Goal: Information Seeking & Learning: Find specific fact

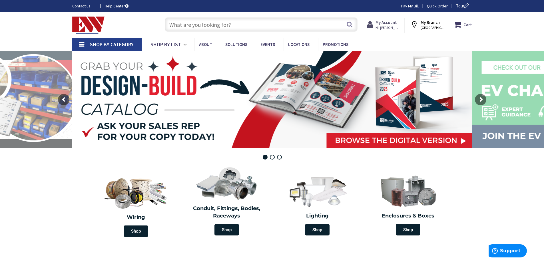
click at [395, 23] on strong "My Account" at bounding box center [386, 22] width 21 height 5
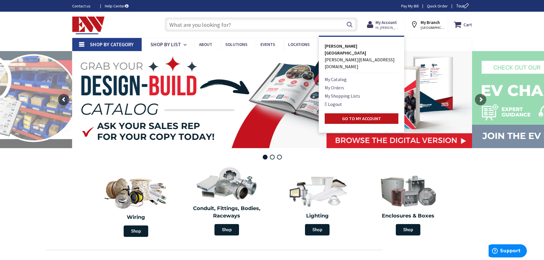
click at [337, 84] on link "My Orders" at bounding box center [334, 87] width 19 height 7
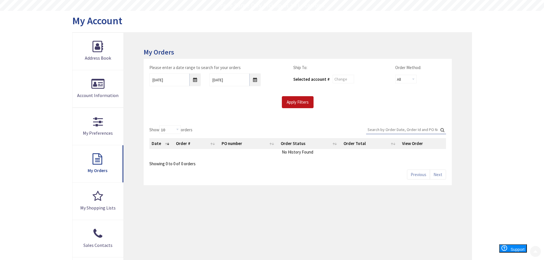
scroll to position [57, 0]
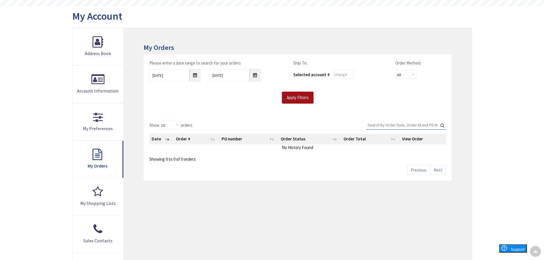
click at [300, 99] on input "Apply Filters" at bounding box center [298, 98] width 32 height 12
click at [298, 101] on input "Apply Filters" at bounding box center [298, 98] width 32 height 12
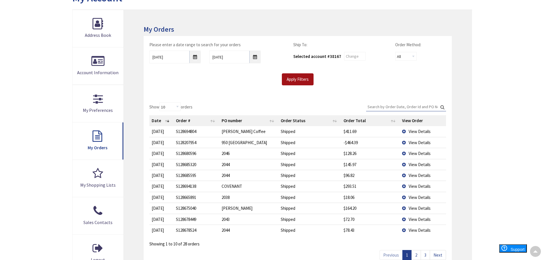
scroll to position [86, 0]
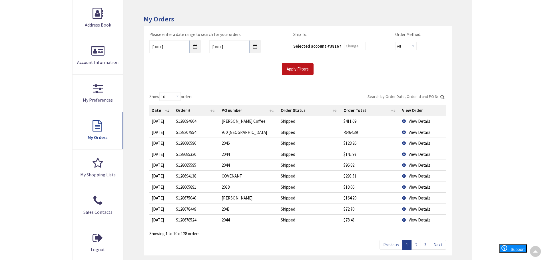
click at [419, 122] on span "View Details" at bounding box center [420, 121] width 22 height 5
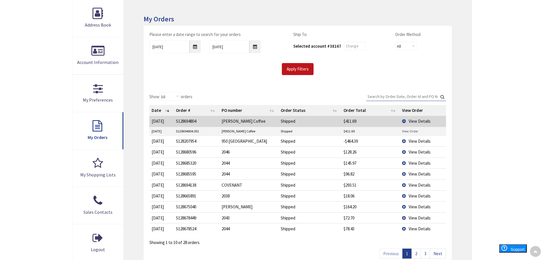
click at [404, 130] on link "View Order" at bounding box center [410, 131] width 16 height 5
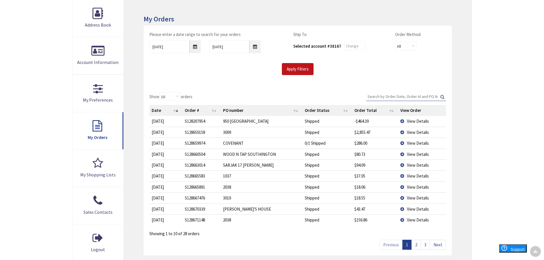
type input "[GEOGRAPHIC_DATA], [GEOGRAPHIC_DATA]"
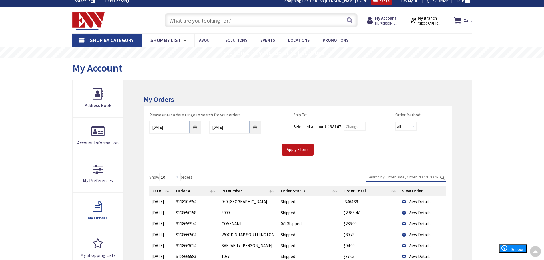
scroll to position [0, 0]
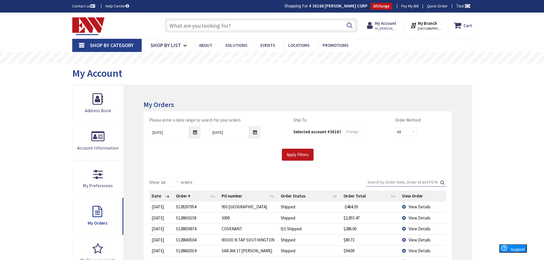
click at [270, 30] on input "text" at bounding box center [261, 25] width 193 height 14
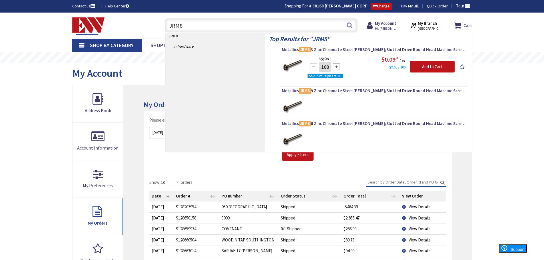
type input "JRM86"
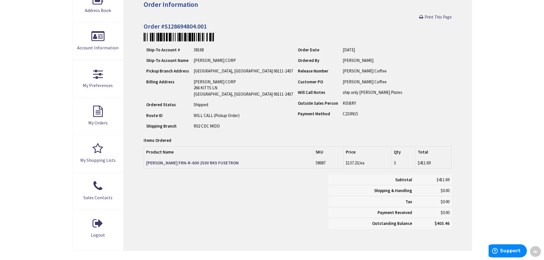
scroll to position [87, 0]
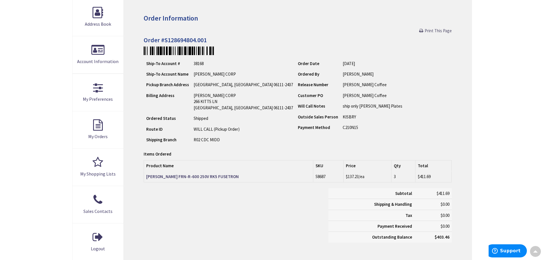
drag, startPoint x: 443, startPoint y: 31, endPoint x: 401, endPoint y: 202, distance: 176.5
click at [443, 31] on span "Print This Page" at bounding box center [438, 30] width 27 height 5
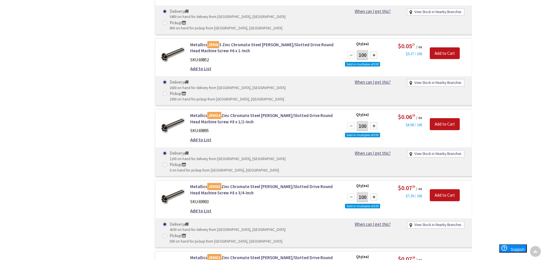
scroll to position [486, 0]
click at [231, 113] on link "Metallics JRM84 Zinc Chromate Steel Phillips/Slotted Drive Round Head Machine S…" at bounding box center [262, 119] width 145 height 12
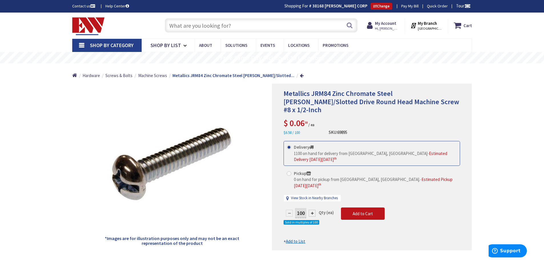
click at [225, 26] on input "text" at bounding box center [261, 25] width 193 height 14
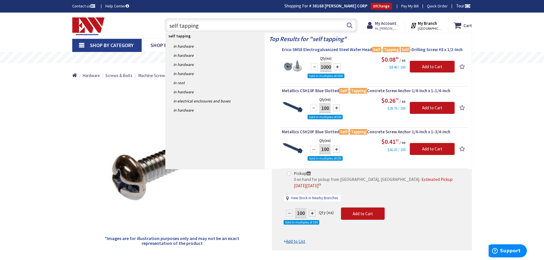
type input "self tapping"
click at [348, 29] on button "Search" at bounding box center [349, 25] width 7 height 13
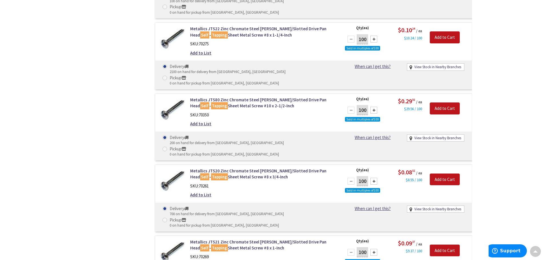
scroll to position [1072, 0]
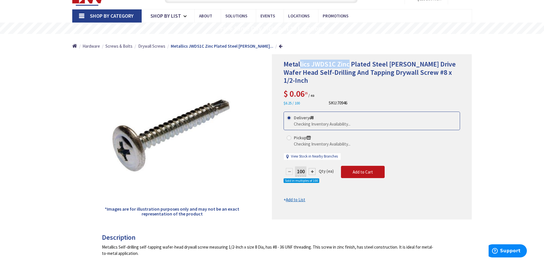
drag, startPoint x: 300, startPoint y: 60, endPoint x: 348, endPoint y: 63, distance: 48.9
click at [348, 63] on span "Metallics JWDS1C Zinc Plated Steel Phillips Drive Wafer Head Self-Drilling And …" at bounding box center [370, 72] width 172 height 25
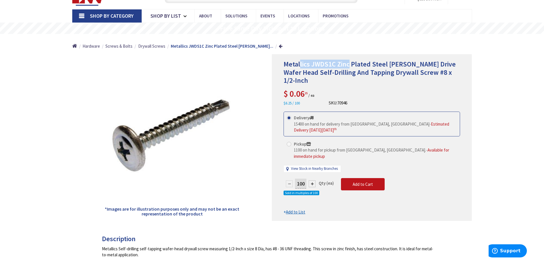
scroll to position [29, 0]
click at [339, 71] on span "Metallics JWDS1C Zinc Plated Steel Phillips Drive Wafer Head Self-Drilling And …" at bounding box center [370, 72] width 172 height 25
drag, startPoint x: 284, startPoint y: 64, endPoint x: 334, endPoint y: 64, distance: 50.6
click at [334, 64] on span "Metallics JWDS1C Zinc Plated Steel Phillips Drive Wafer Head Self-Drilling And …" at bounding box center [370, 72] width 172 height 25
copy span "Metallics JWDS1C"
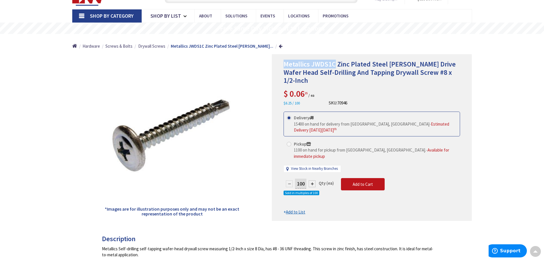
scroll to position [0, 0]
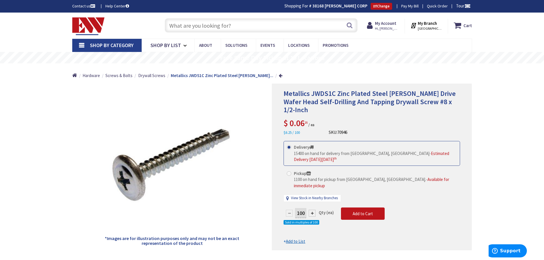
click at [221, 27] on input "text" at bounding box center [261, 25] width 193 height 14
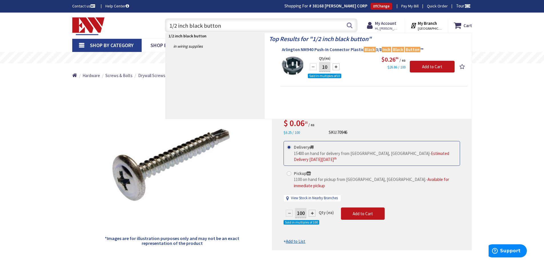
type input "1/2 inch black button"
click at [333, 49] on span "Arlington NM940 Push-In Connector Plastic Black 3/8 Inch Black Button ™" at bounding box center [374, 50] width 184 height 6
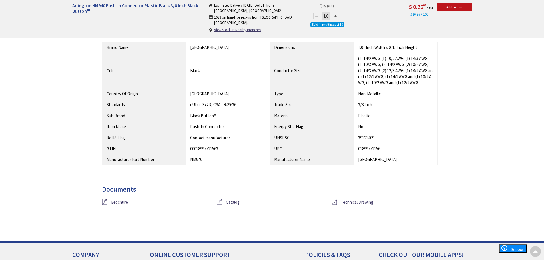
scroll to position [314, 0]
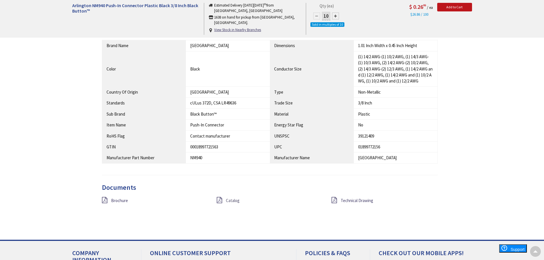
click at [235, 202] on span "Catalog" at bounding box center [233, 200] width 14 height 5
click at [116, 204] on div "Brochure" at bounding box center [155, 200] width 115 height 7
click at [117, 203] on span "Brochure" at bounding box center [119, 200] width 17 height 5
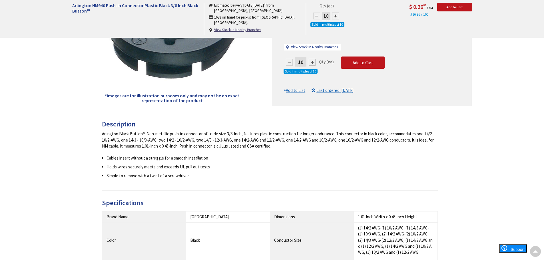
scroll to position [0, 0]
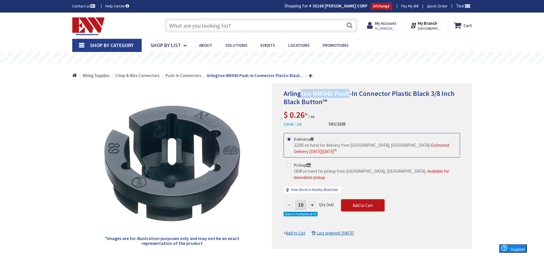
drag, startPoint x: 302, startPoint y: 90, endPoint x: 349, endPoint y: 91, distance: 46.9
click at [347, 90] on span "Arlington NM940 Push-In Connector Plastic Black 3/8 Inch Black Button™" at bounding box center [369, 97] width 171 height 17
click at [357, 93] on span "Arlington NM940 Push-In Connector Plastic Black 3/8 Inch Black Button™" at bounding box center [369, 97] width 171 height 17
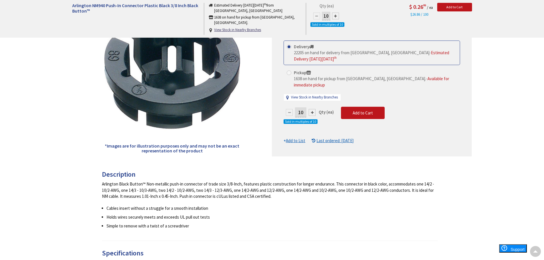
scroll to position [57, 0]
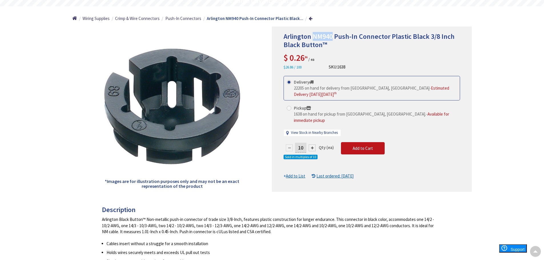
drag, startPoint x: 314, startPoint y: 38, endPoint x: 332, endPoint y: 39, distance: 18.0
click at [332, 39] on span "Arlington NM940 Push-In Connector Plastic Black 3/8 Inch Black Button™" at bounding box center [369, 40] width 171 height 17
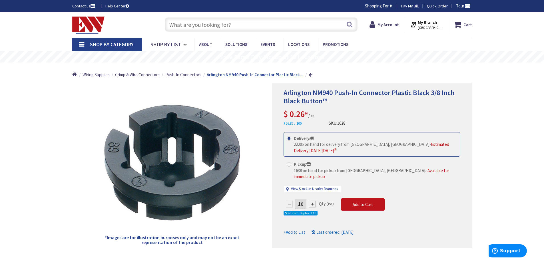
click at [241, 26] on input "text" at bounding box center [261, 24] width 193 height 14
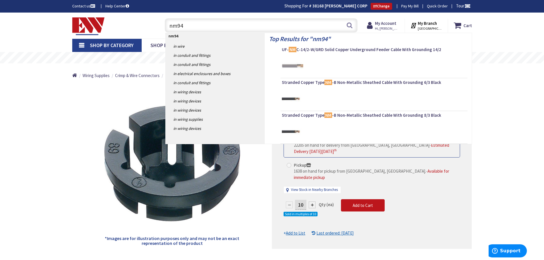
type input "nm94"
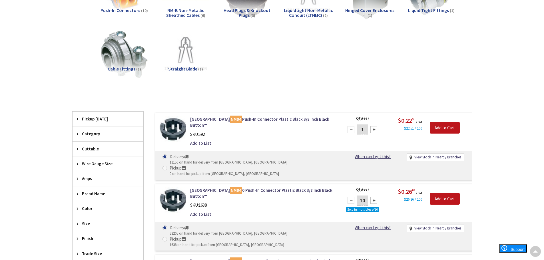
scroll to position [115, 0]
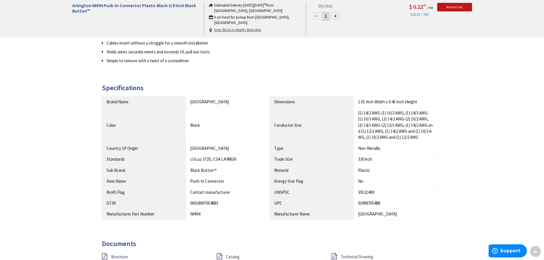
scroll to position [344, 0]
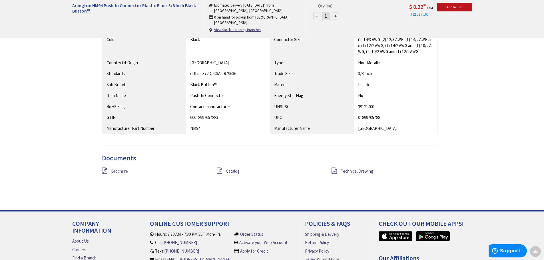
click at [125, 168] on link "Brochure" at bounding box center [119, 171] width 17 height 6
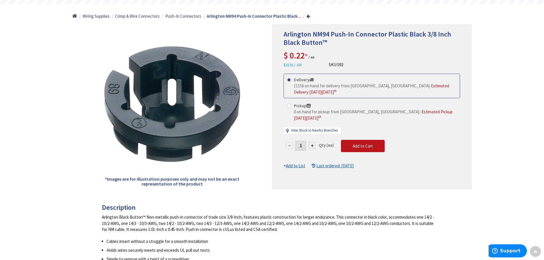
scroll to position [0, 0]
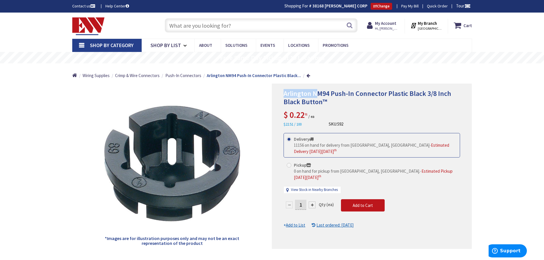
drag, startPoint x: 281, startPoint y: 92, endPoint x: 328, endPoint y: 97, distance: 47.3
click at [327, 96] on div "Arlington NM94 Push-In Connector Plastic Black 3/8 Inch Black Button™ $ 0.22 51…" at bounding box center [372, 166] width 200 height 165
click at [330, 108] on div "Arlington NM94 Push-In Connector Plastic Black 3/8 Inch Black Button™ $ 0.22 51…" at bounding box center [372, 109] width 177 height 38
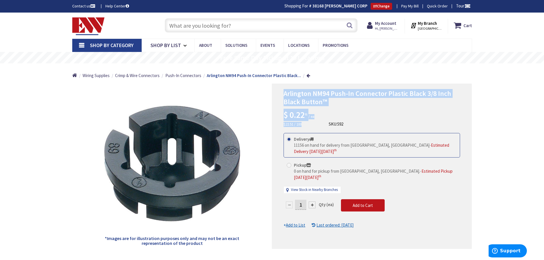
drag, startPoint x: 283, startPoint y: 92, endPoint x: 340, endPoint y: 107, distance: 58.8
click at [340, 107] on div "Arlington NM94 Push-In Connector Plastic Black 3/8 Inch Black Button™ $ 0.22 51…" at bounding box center [372, 166] width 200 height 165
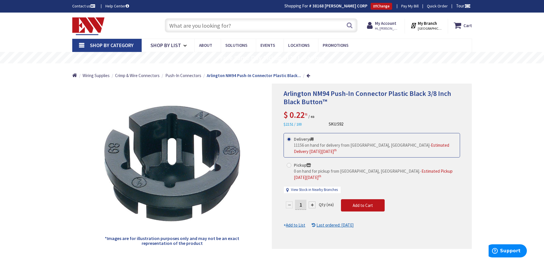
click at [345, 107] on div "Arlington NM94 Push-In Connector Plastic Black 3/8 Inch Black Button™ $ 0.22 51…" at bounding box center [372, 109] width 177 height 38
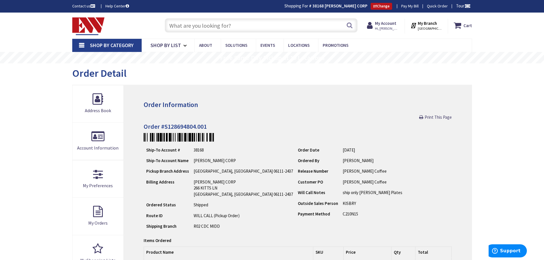
click at [285, 25] on input "text" at bounding box center [261, 25] width 193 height 14
click at [351, 135] on p at bounding box center [298, 137] width 308 height 9
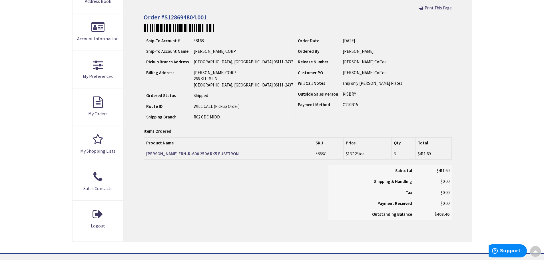
scroll to position [86, 0]
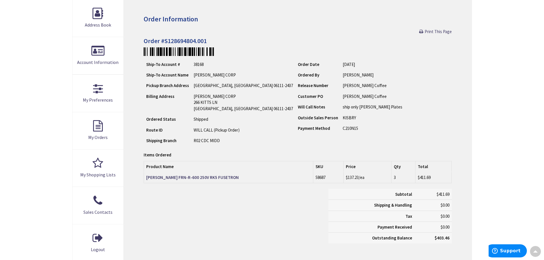
click at [378, 107] on div "Ship-To Account # 38168 Ship-To Account Name TINE DALE CORP Pickup Branch Addre…" at bounding box center [298, 103] width 308 height 88
click at [370, 87] on div "Ship-To Account # 38168 Ship-To Account Name TINE DALE CORP Pickup Branch Addre…" at bounding box center [298, 103] width 308 height 88
click at [241, 215] on div "Subtotal $411.69 Shipping & Handling $0.00 Tax $0.00 Payment Received" at bounding box center [297, 219] width 316 height 60
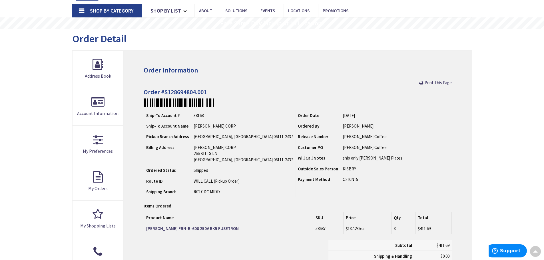
scroll to position [0, 0]
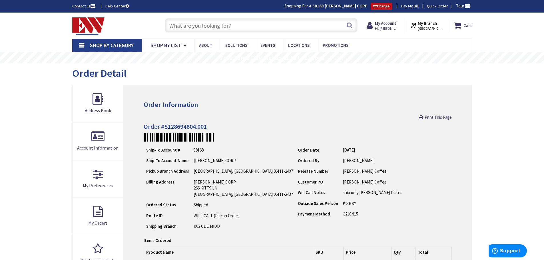
click at [253, 25] on input "text" at bounding box center [261, 25] width 193 height 14
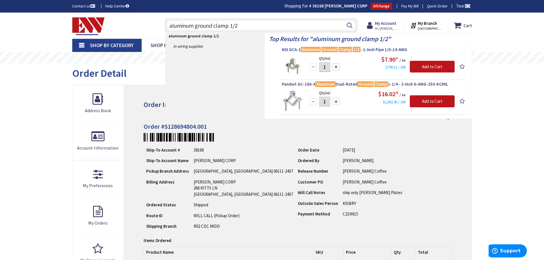
type input "aluminum ground clamp 1/2"
click at [335, 51] on mark "Ground" at bounding box center [330, 49] width 16 height 7
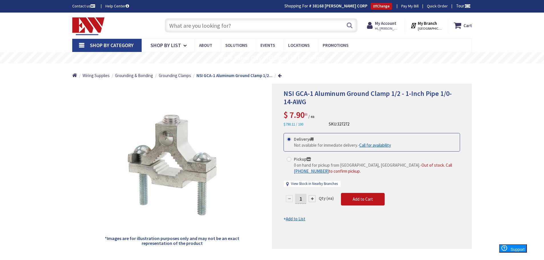
click at [217, 30] on input "text" at bounding box center [261, 25] width 193 height 14
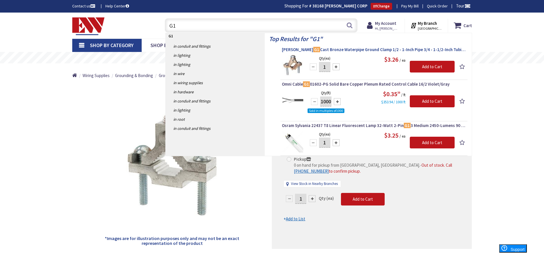
type input "G1"
click at [337, 49] on span "Greaves G1 Cast Bronze Waterpipe Ground Clamp 1/2 - 1-Inch Pipe 3/4 - 1-1/2-Inc…" at bounding box center [374, 50] width 184 height 6
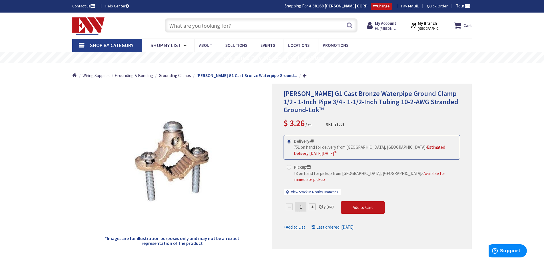
click at [240, 27] on input "text" at bounding box center [261, 25] width 193 height 14
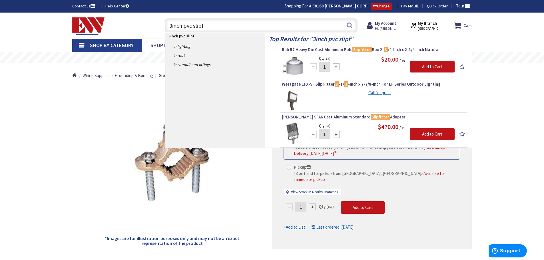
type input "3inch pvc slip"
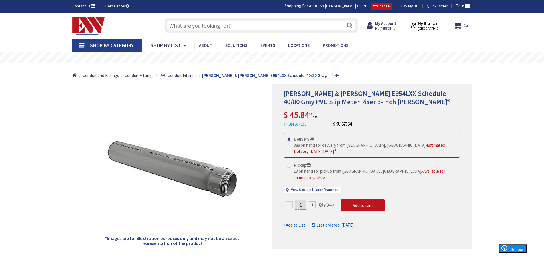
click at [234, 26] on input "text" at bounding box center [261, 25] width 193 height 14
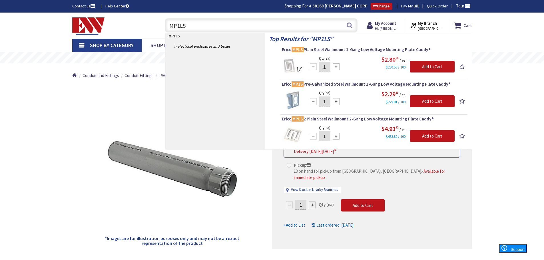
drag, startPoint x: 201, startPoint y: 25, endPoint x: 152, endPoint y: 25, distance: 48.3
click at [153, 25] on div "Toggle Nav MP1LS MP1LS Search Cart My Cart Close" at bounding box center [272, 25] width 408 height 19
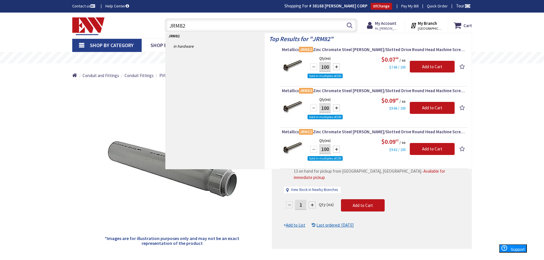
drag, startPoint x: 198, startPoint y: 26, endPoint x: 162, endPoint y: 26, distance: 36.0
click at [162, 26] on div "JRM82 JRM82 Search" at bounding box center [260, 25] width 196 height 18
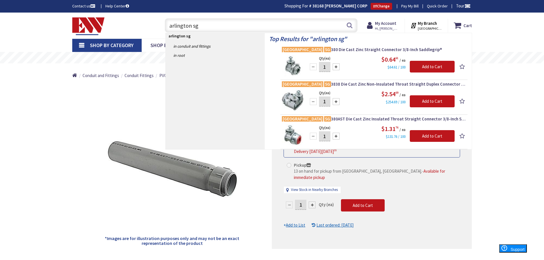
type input "arlington sg"
